Goal: Task Accomplishment & Management: Manage account settings

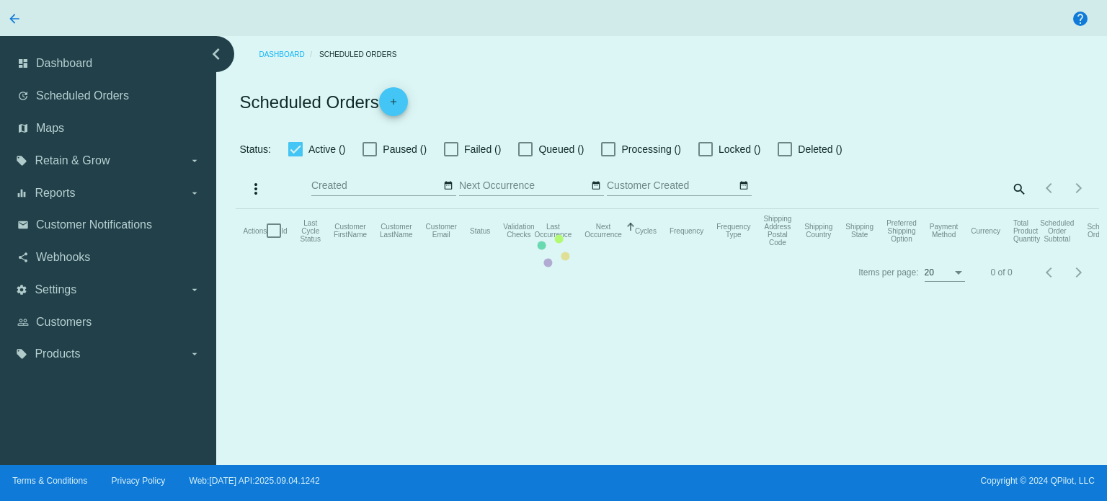
checkbox input "true"
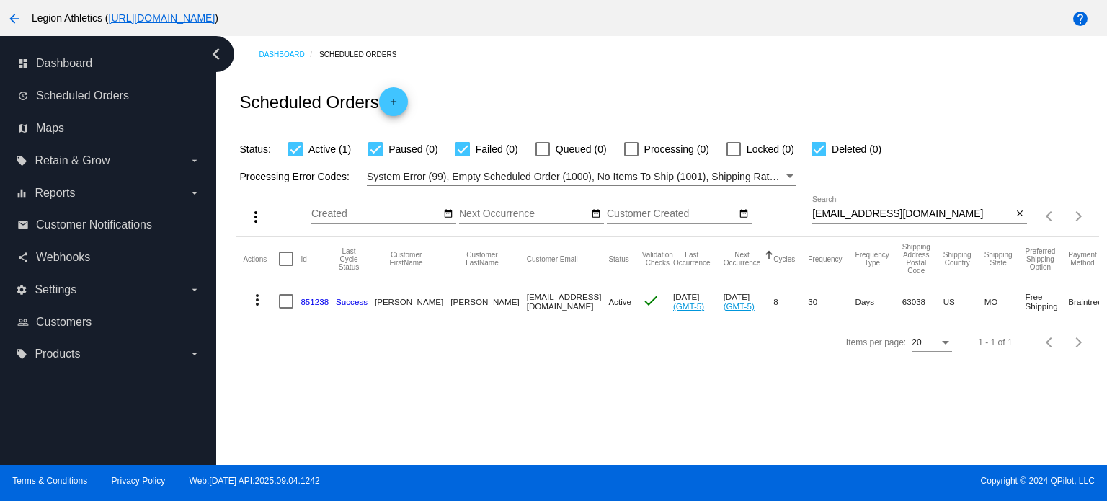
click at [848, 208] on input "scarecrowjoe1031@gmail.com" at bounding box center [913, 214] width 200 height 12
paste input "leahtams14"
type input "leahtams14@gmail.com"
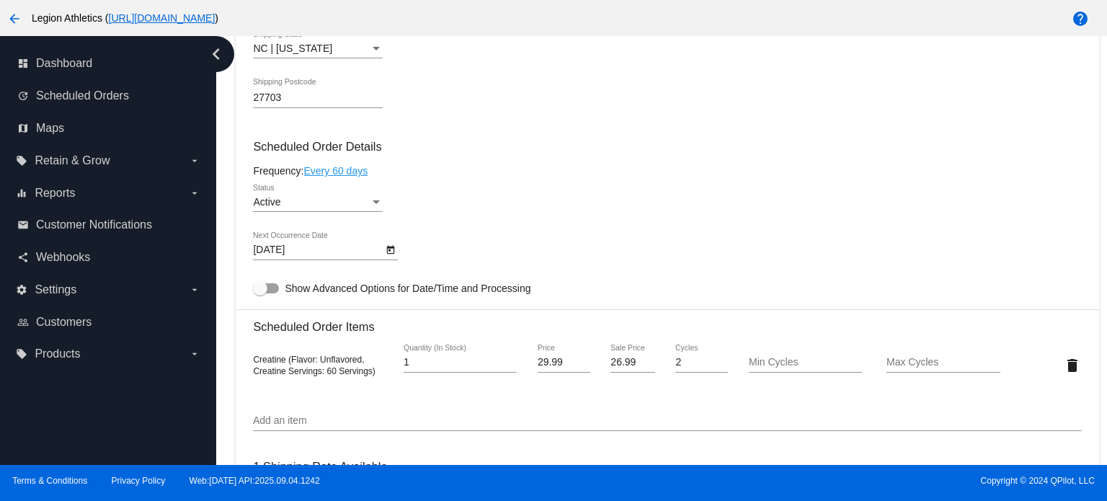
scroll to position [714, 0]
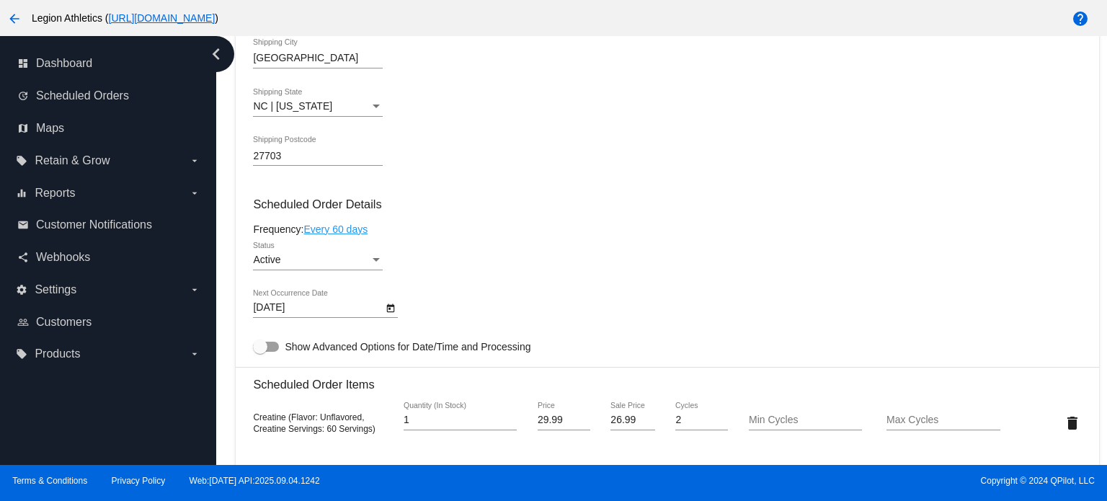
click at [391, 311] on icon "Open calendar" at bounding box center [391, 308] width 10 height 17
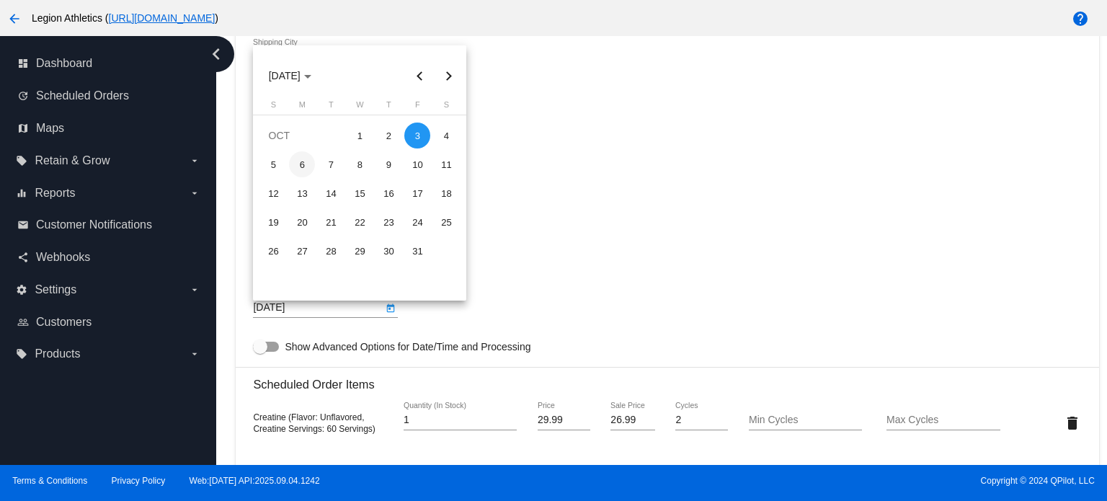
click at [292, 169] on div "6" at bounding box center [302, 164] width 26 height 26
type input "10/6/2025"
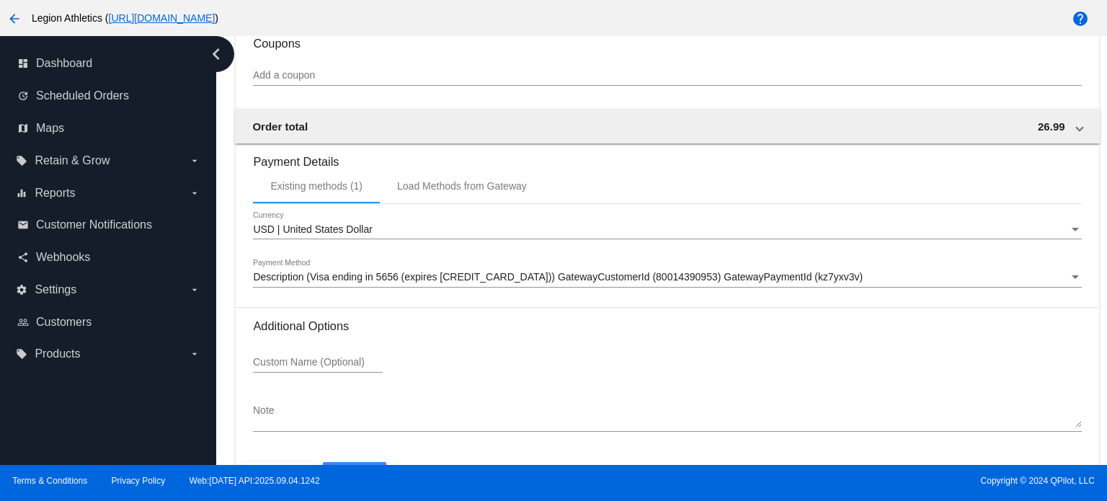
scroll to position [1359, 0]
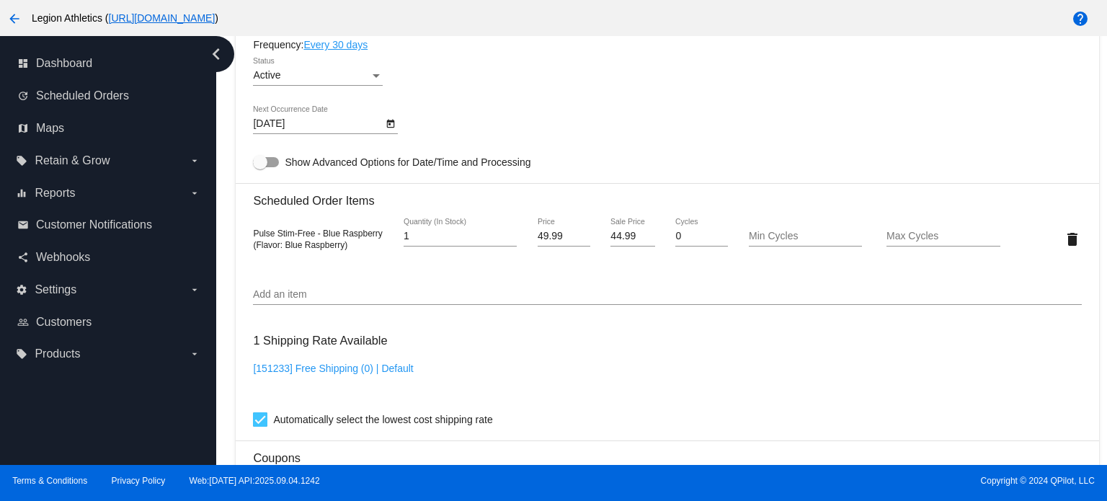
scroll to position [929, 0]
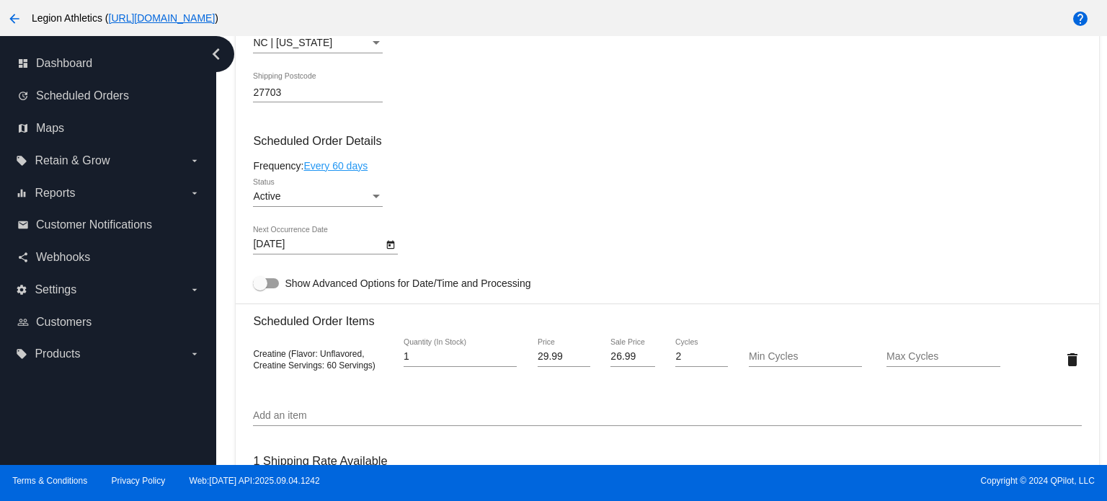
scroll to position [787, 0]
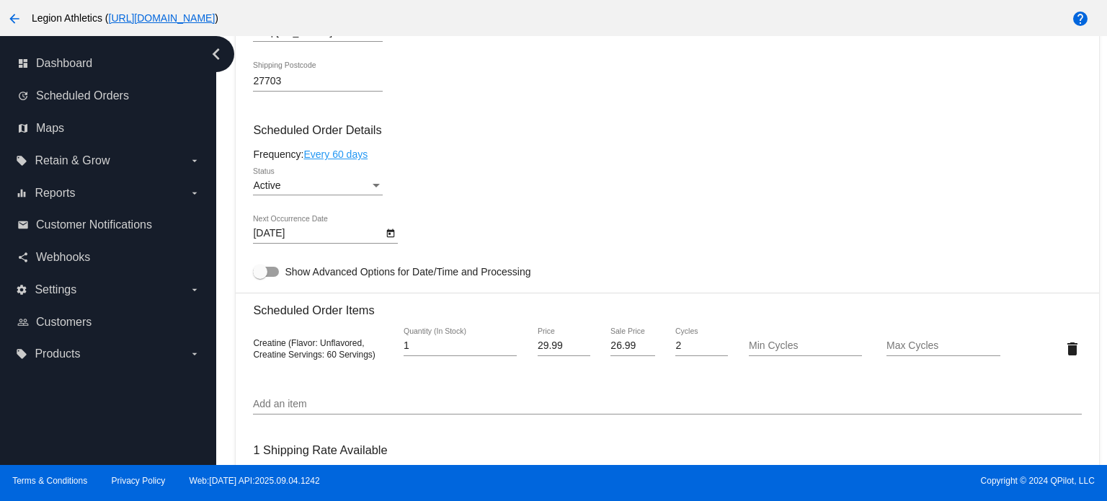
click at [398, 239] on div "[DATE] Next Occurrence Date" at bounding box center [667, 236] width 828 height 41
click at [391, 239] on icon "Open calendar" at bounding box center [391, 233] width 10 height 17
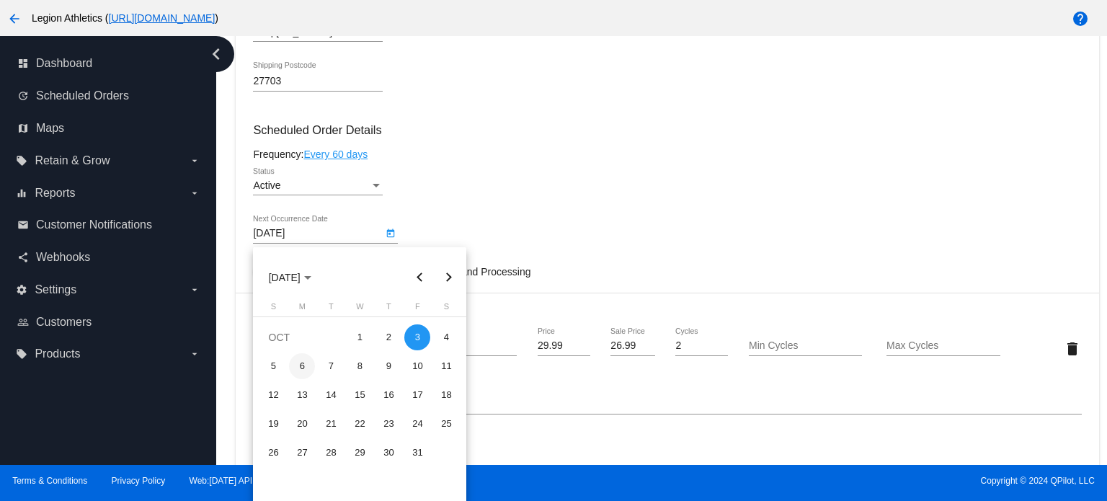
click at [309, 360] on div "6" at bounding box center [302, 366] width 26 height 26
type input "[DATE]"
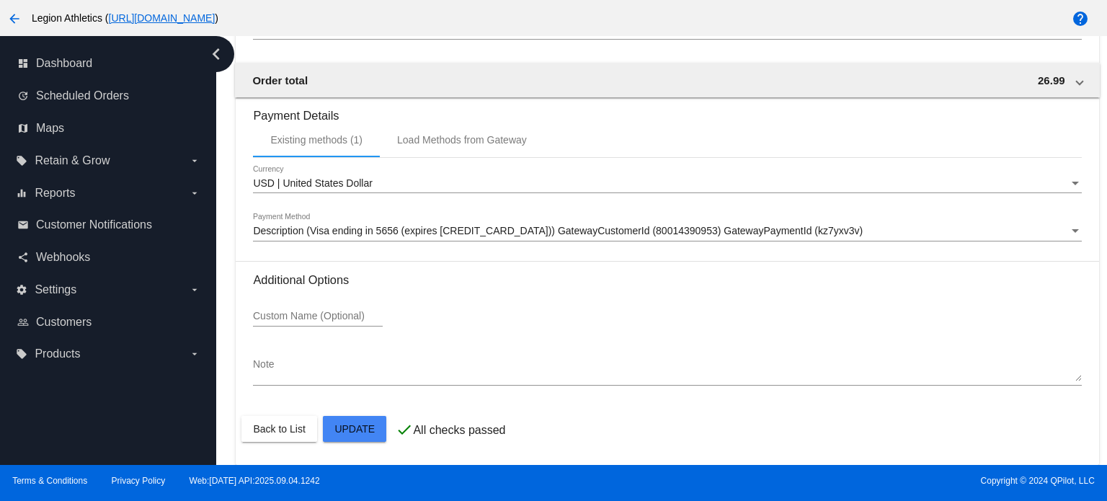
scroll to position [1359, 0]
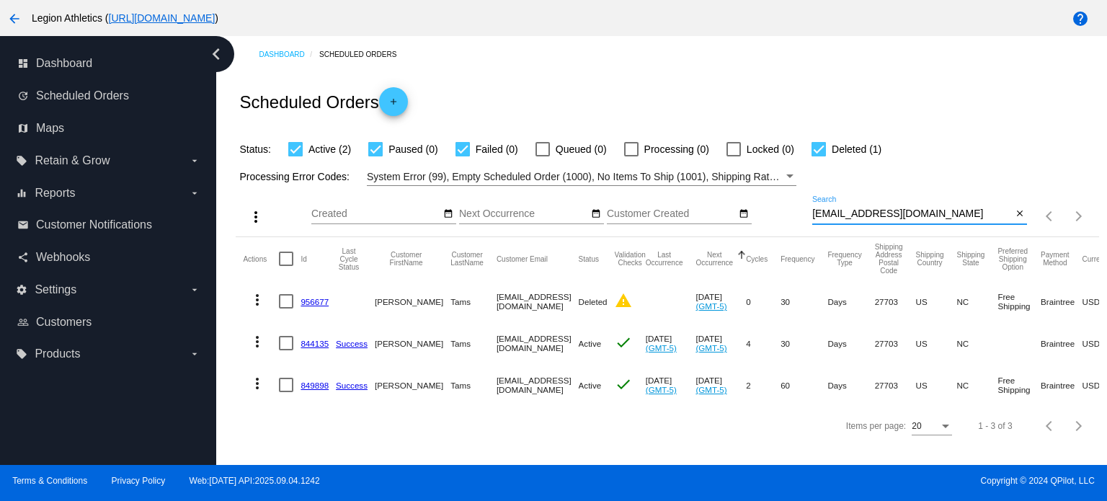
drag, startPoint x: 931, startPoint y: 208, endPoint x: 799, endPoint y: 202, distance: 132.1
click at [799, 202] on div "more_vert Sep Jan Feb Mar Apr 1" at bounding box center [667, 211] width 863 height 51
paste input "eligiogarcia456"
type input "eligiogarcia456@gmail.com"
